Goal: Transaction & Acquisition: Purchase product/service

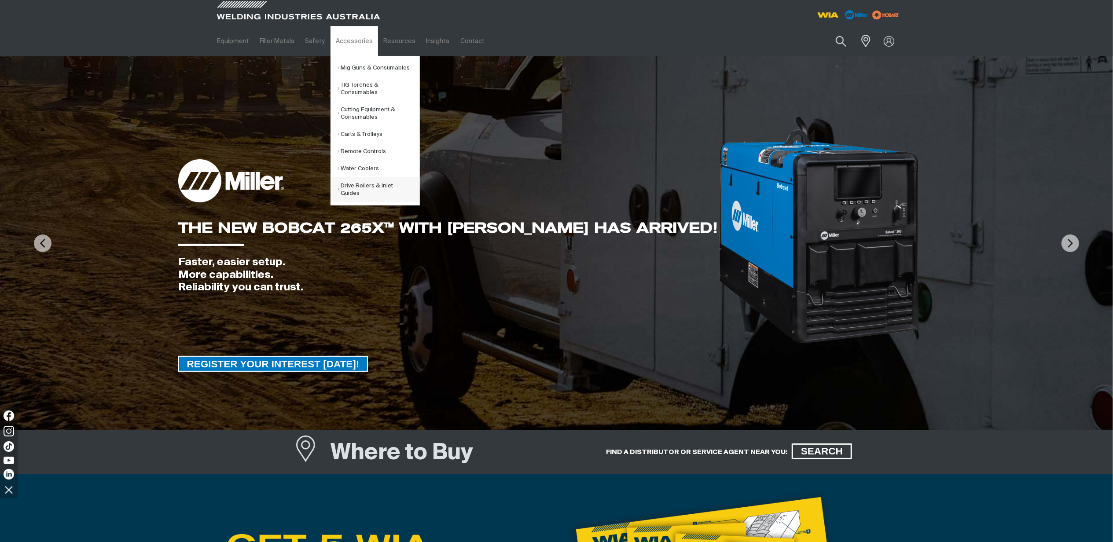
click at [370, 189] on link "Drive Rollers & Inlet Guides" at bounding box center [379, 189] width 82 height 25
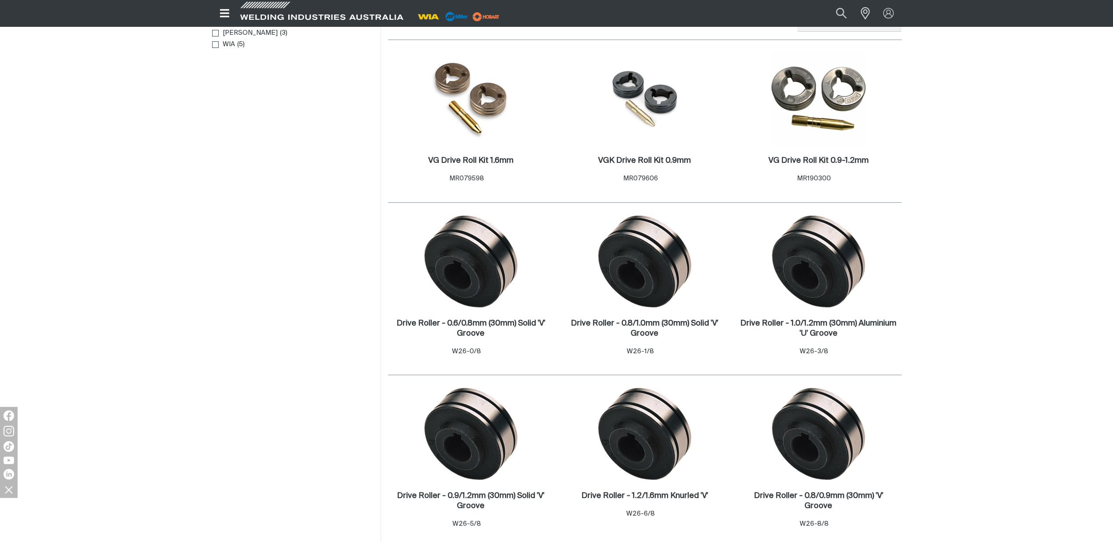
scroll to position [293, 0]
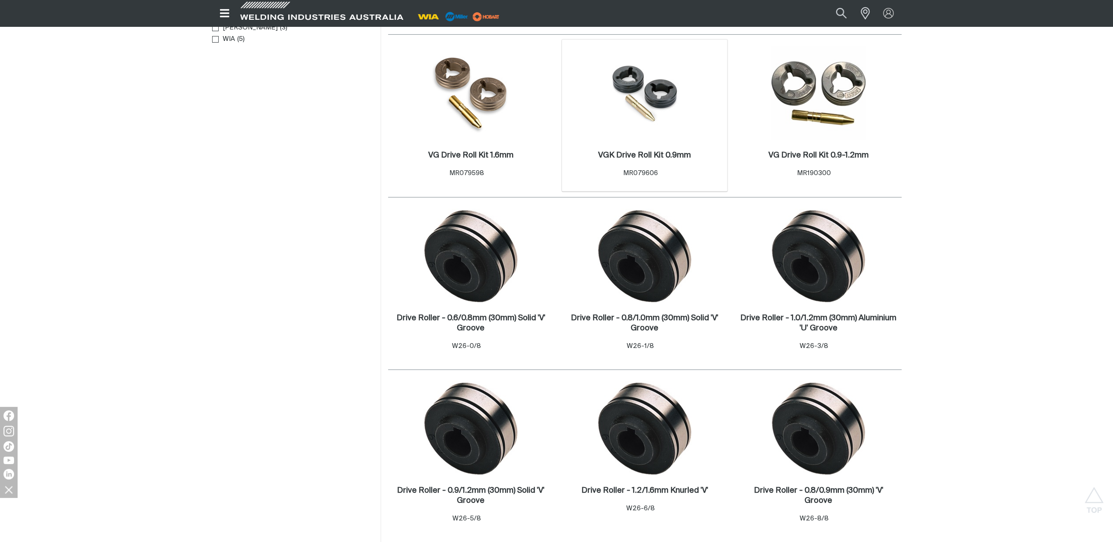
click at [653, 107] on img at bounding box center [645, 93] width 94 height 85
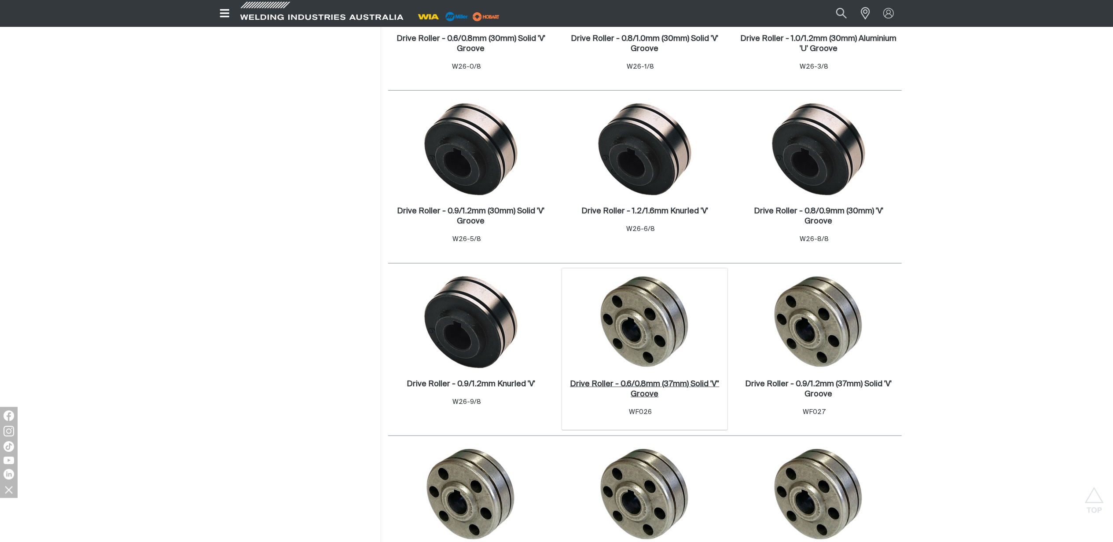
scroll to position [645, 0]
